Goal: Book appointment/travel/reservation

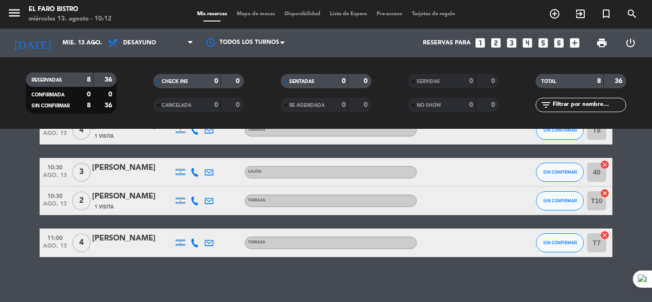
scroll to position [228, 0]
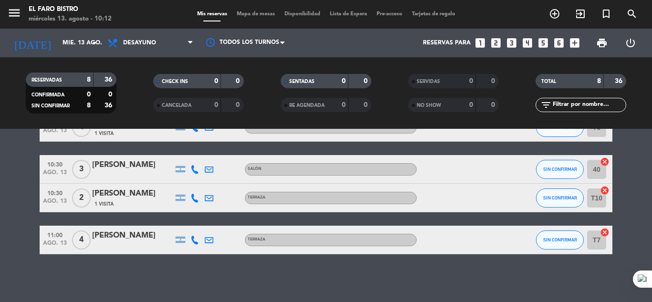
drag, startPoint x: 320, startPoint y: 275, endPoint x: 527, endPoint y: 192, distance: 222.5
click at [527, 192] on div at bounding box center [516, 198] width 26 height 28
click at [480, 198] on div at bounding box center [460, 198] width 86 height 28
click at [58, 38] on input "mié. 13 ago." at bounding box center [98, 43] width 81 height 16
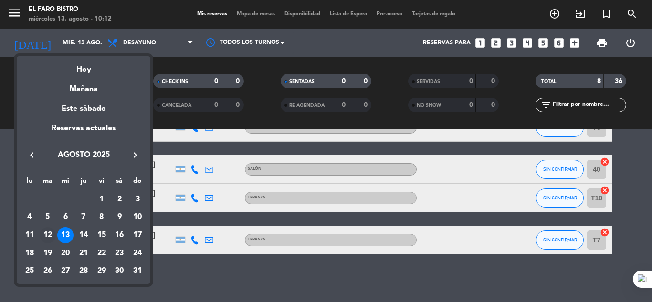
click at [53, 234] on div "12" at bounding box center [48, 235] width 16 height 16
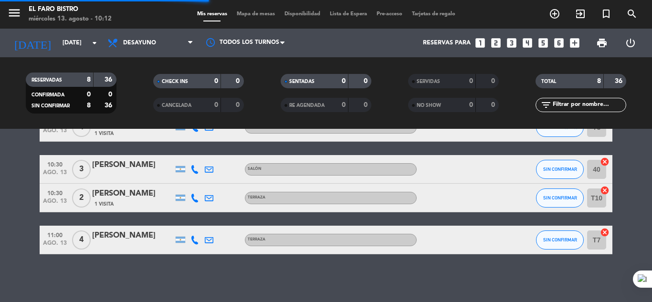
scroll to position [0, 0]
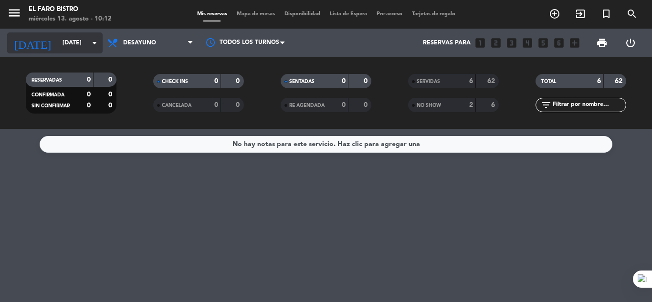
click at [69, 50] on input "[DATE]" at bounding box center [98, 43] width 81 height 16
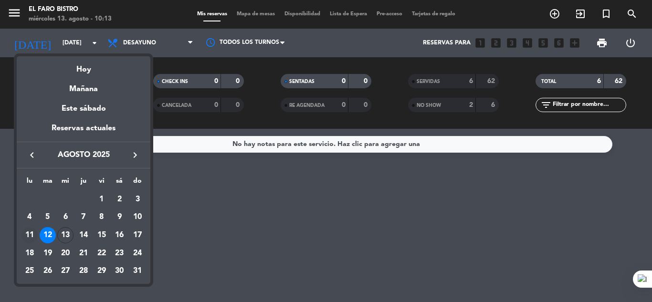
click at [32, 236] on div "11" at bounding box center [29, 235] width 16 height 16
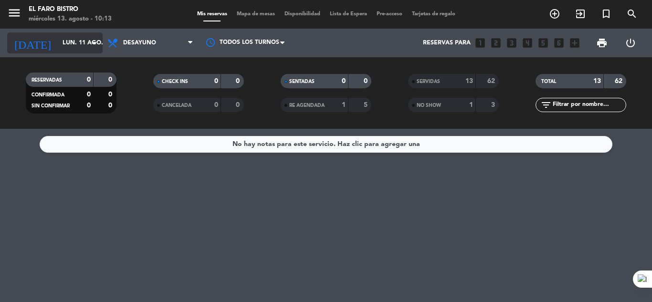
click at [88, 35] on input "lun. 11 ago." at bounding box center [98, 43] width 81 height 16
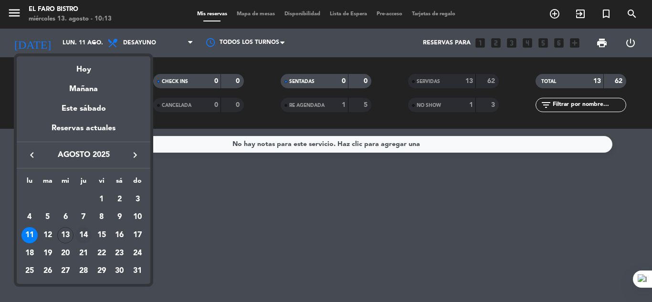
click at [86, 237] on div "14" at bounding box center [83, 235] width 16 height 16
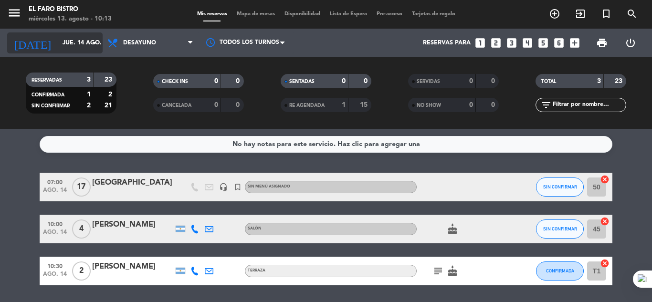
click at [96, 46] on icon "arrow_drop_down" at bounding box center [94, 42] width 11 height 11
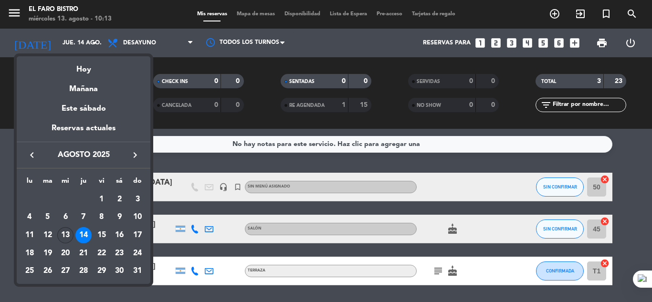
click at [73, 234] on div "13" at bounding box center [65, 235] width 16 height 16
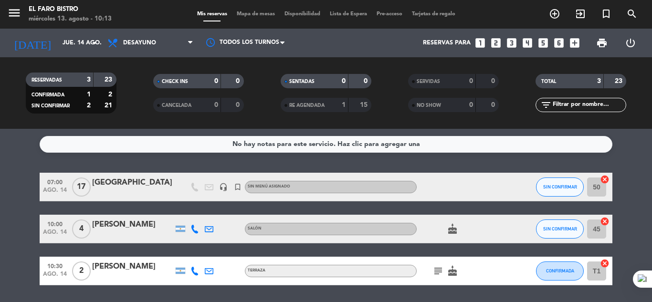
type input "mié. 13 ago."
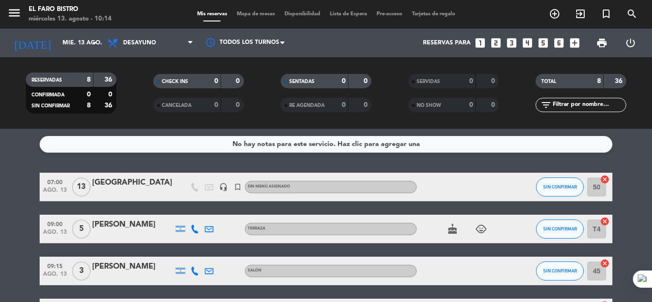
click at [191, 160] on div "No hay notas para este servicio. Haz clic para agregar una 07:00 [DATE] DESAYUN…" at bounding box center [326, 215] width 652 height 173
click at [475, 182] on div at bounding box center [460, 187] width 86 height 28
